Goal: Navigation & Orientation: Find specific page/section

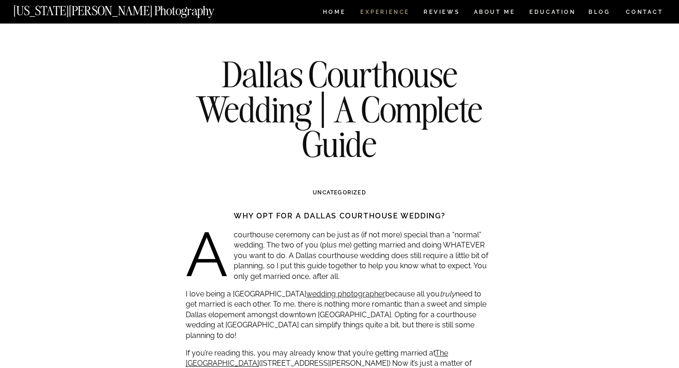
click at [389, 14] on nav "Experience" at bounding box center [384, 13] width 48 height 8
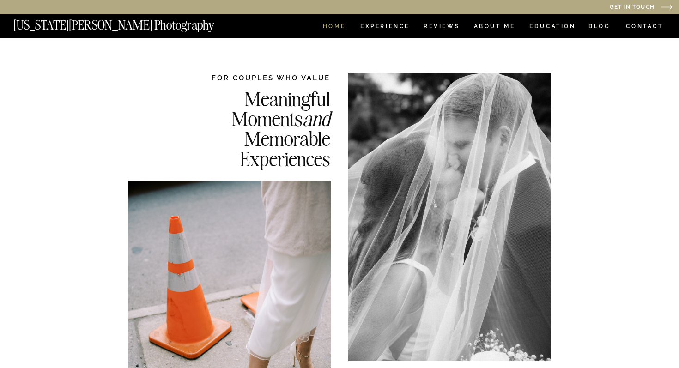
click at [337, 24] on nav "HOME" at bounding box center [334, 28] width 26 height 8
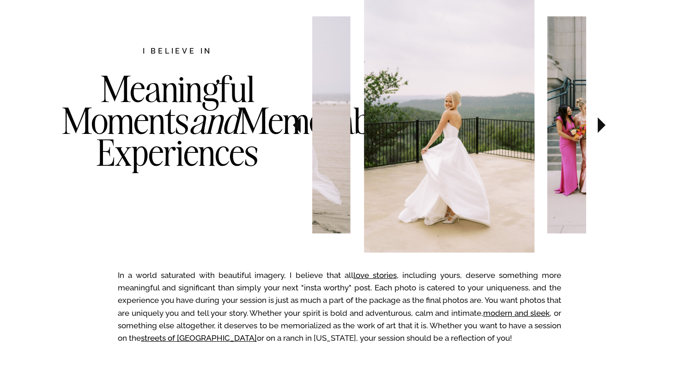
scroll to position [501, 0]
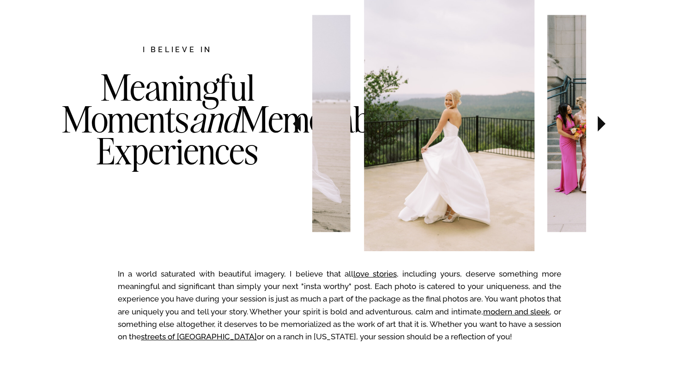
click at [603, 121] on icon at bounding box center [601, 124] width 31 height 32
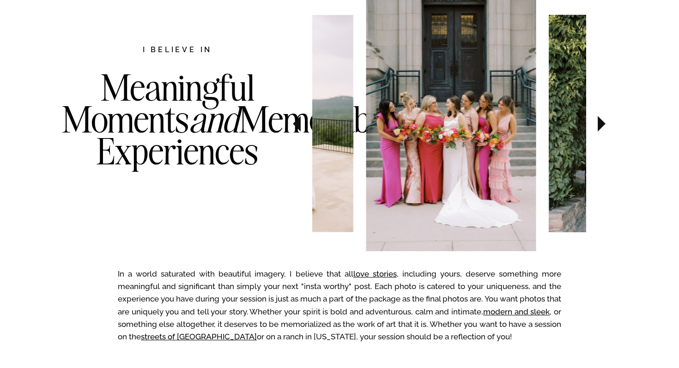
click at [603, 121] on icon at bounding box center [602, 124] width 8 height 16
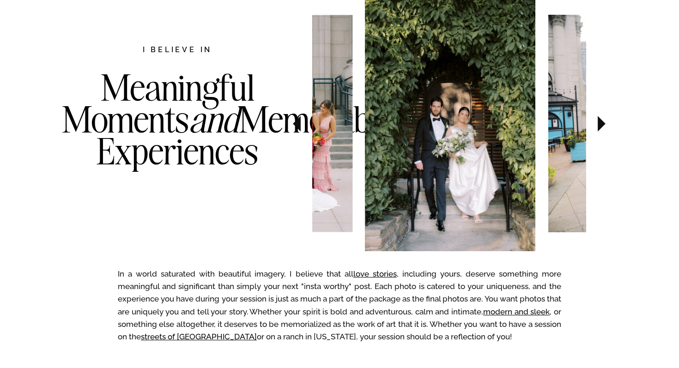
click at [603, 121] on icon at bounding box center [602, 124] width 8 height 16
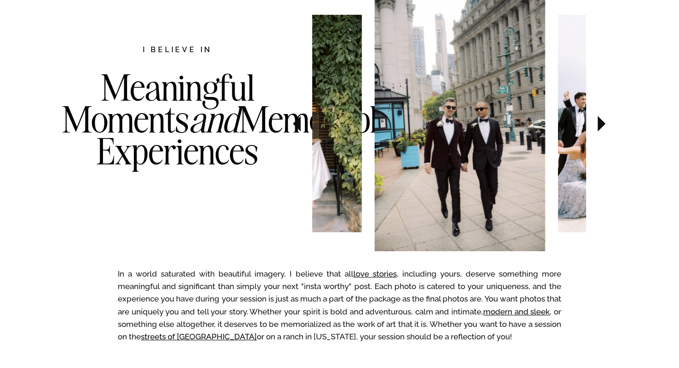
click at [603, 122] on icon at bounding box center [602, 124] width 8 height 16
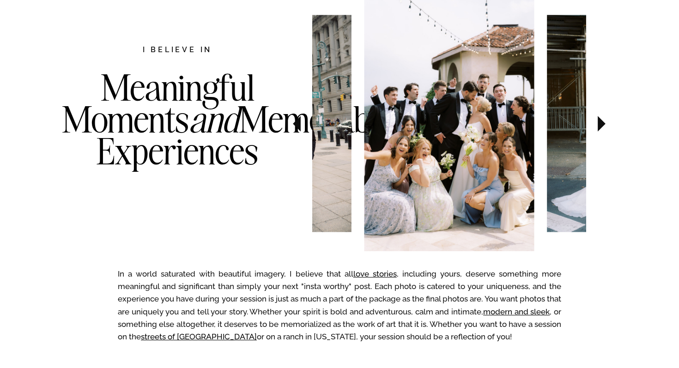
click at [603, 122] on icon at bounding box center [602, 124] width 8 height 16
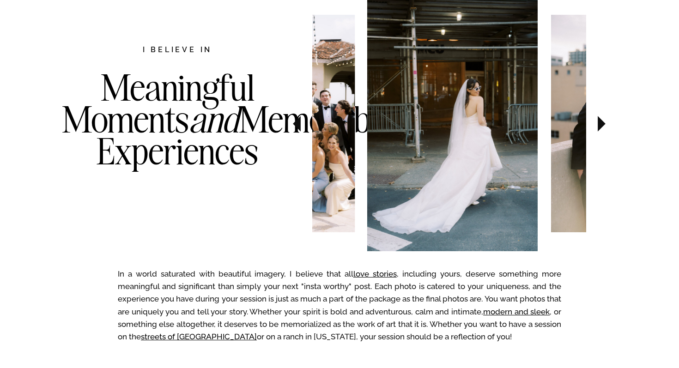
click at [603, 122] on icon at bounding box center [602, 124] width 8 height 16
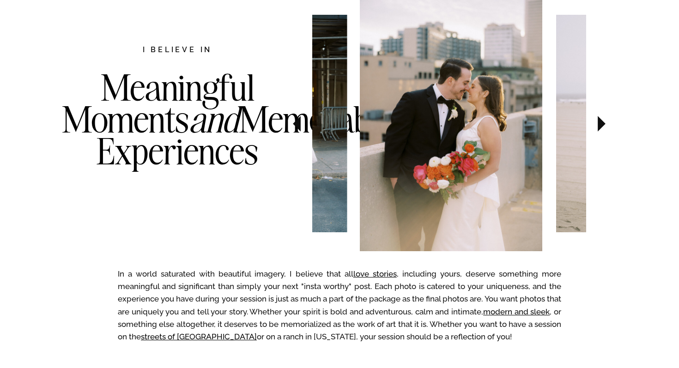
click at [603, 122] on icon at bounding box center [602, 124] width 8 height 16
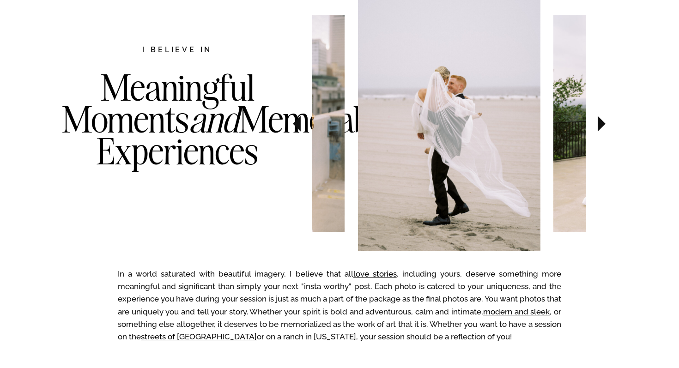
click at [603, 122] on icon at bounding box center [602, 124] width 8 height 16
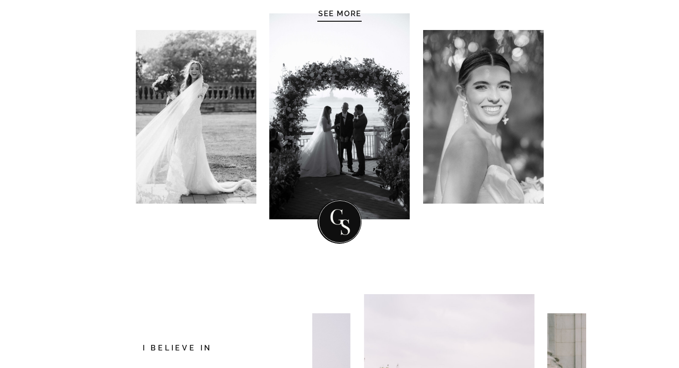
scroll to position [0, 0]
